Goal: Task Accomplishment & Management: Complete application form

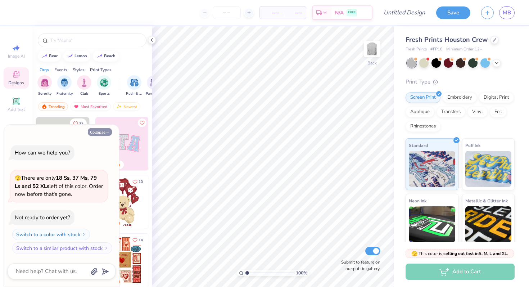
click at [107, 130] on icon "button" at bounding box center [107, 132] width 4 height 4
type textarea "x"
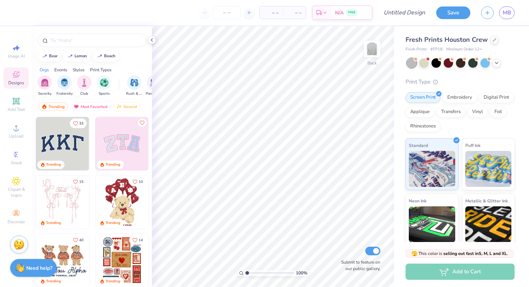
click at [18, 248] on img at bounding box center [19, 244] width 11 height 11
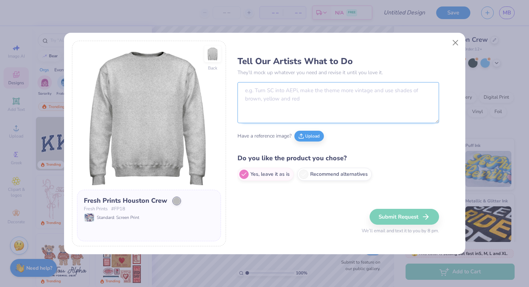
click at [297, 93] on textarea at bounding box center [337, 102] width 201 height 41
paste textarea "I have been looking for a company who can take the "B" in our logo and wrap it …"
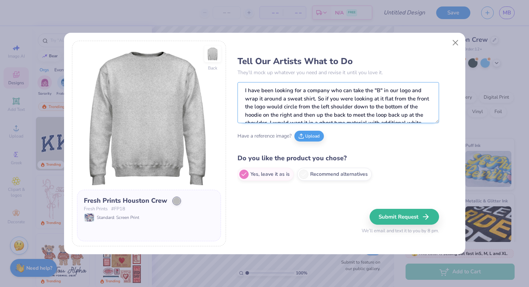
click at [245, 91] on textarea "I have been looking for a company who can take the "B" in our logo and wrap it …" at bounding box center [337, 102] width 201 height 41
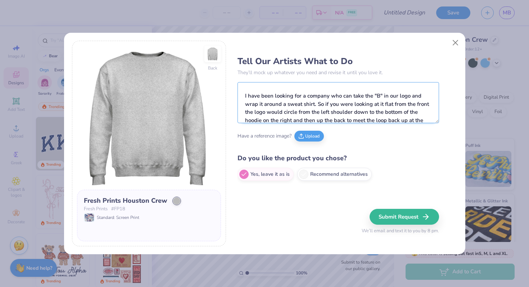
scroll to position [10, 0]
drag, startPoint x: 354, startPoint y: 98, endPoint x: 239, endPoint y: 95, distance: 115.2
click at [239, 95] on textarea "NOTE: Use Sublimation to achieve the design I have been looking for a company w…" at bounding box center [337, 102] width 201 height 41
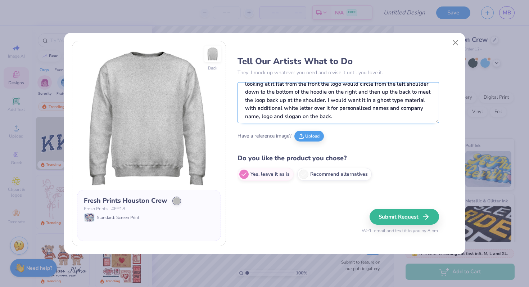
scroll to position [32, 0]
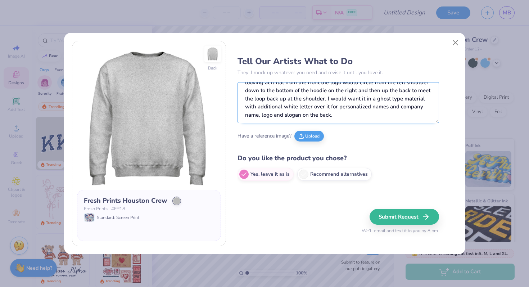
click at [354, 114] on textarea "NOTE: Use Sublimation to achieve the design Take the "B" in our logo and wrap i…" at bounding box center [337, 102] width 201 height 41
type textarea "NOTE: Use Sublimation to achieve the design Take the "B" in our logo and wrap i…"
click at [315, 132] on button "Upload" at bounding box center [309, 135] width 30 height 11
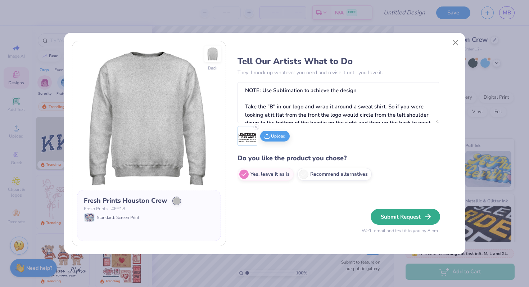
click at [406, 212] on button "Submit Request" at bounding box center [405, 217] width 69 height 16
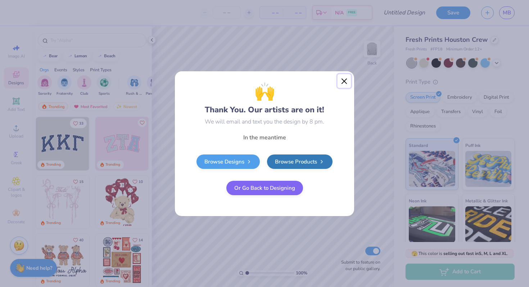
click at [344, 82] on button "Close" at bounding box center [344, 81] width 14 height 14
